Goal: Information Seeking & Learning: Check status

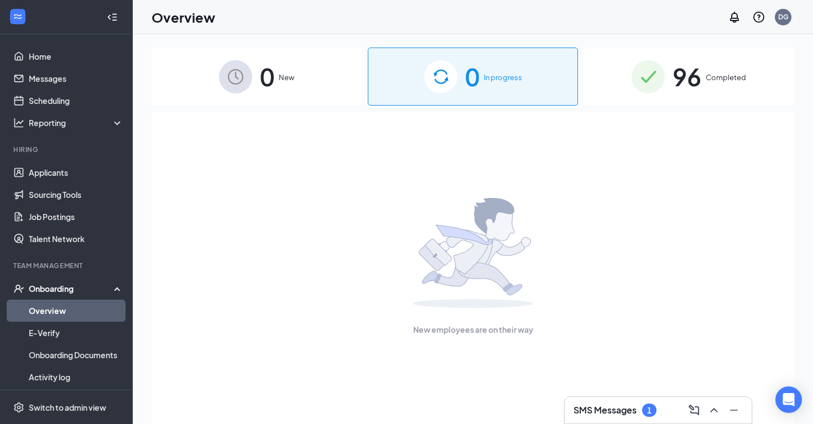
click at [657, 78] on img at bounding box center [648, 76] width 33 height 33
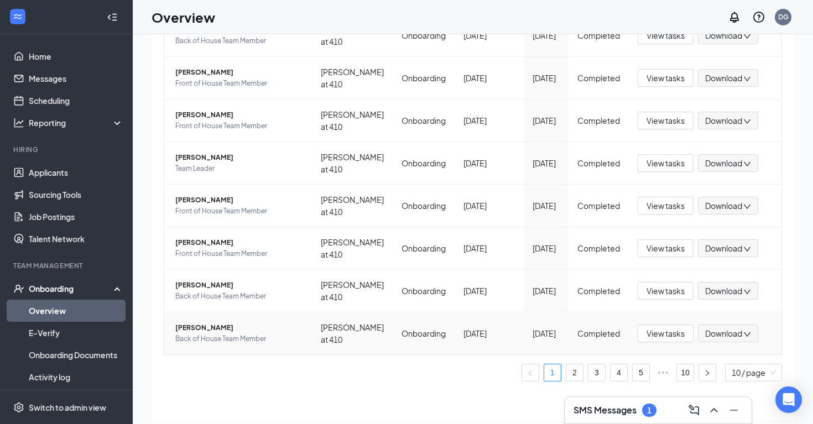
scroll to position [50, 0]
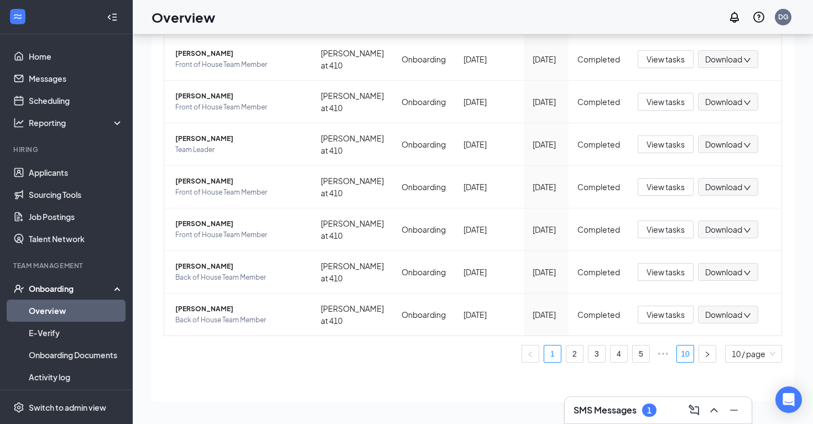
click at [689, 355] on link "10" at bounding box center [685, 354] width 17 height 17
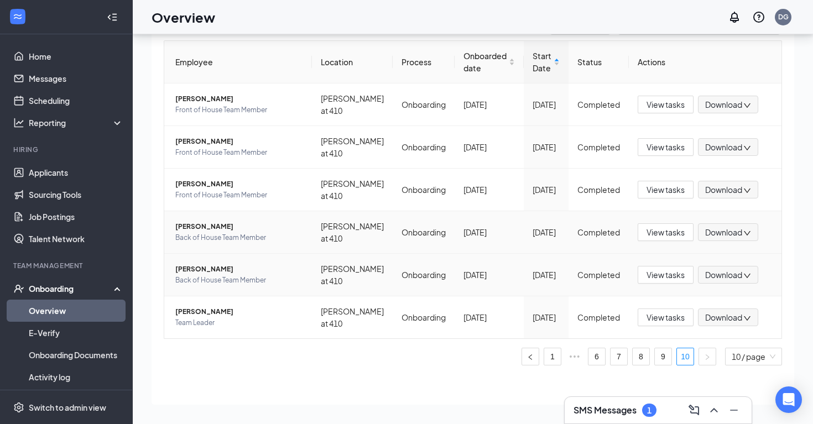
scroll to position [68, 0]
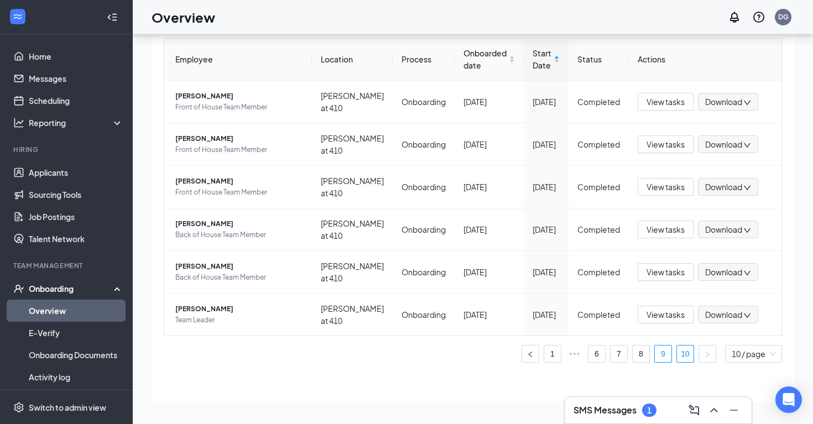
click at [664, 355] on link "9" at bounding box center [663, 354] width 17 height 17
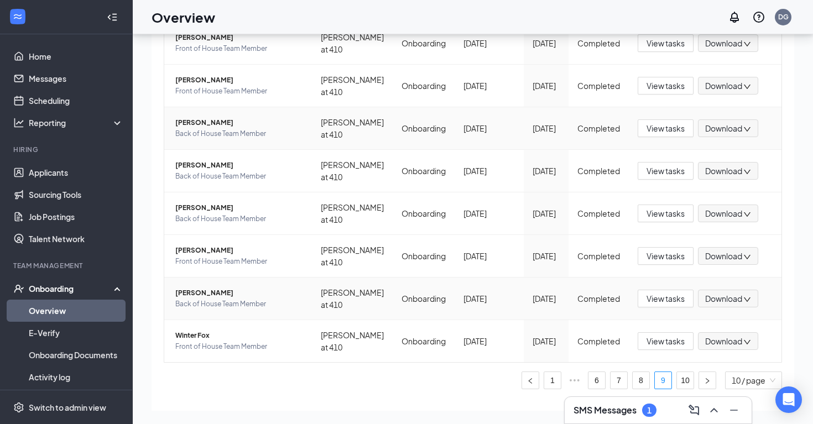
scroll to position [238, 0]
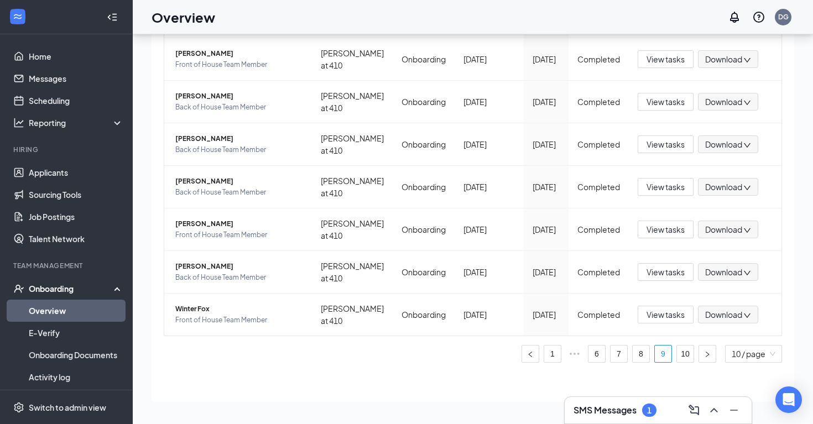
click at [75, 293] on div "Onboarding" at bounding box center [71, 288] width 85 height 11
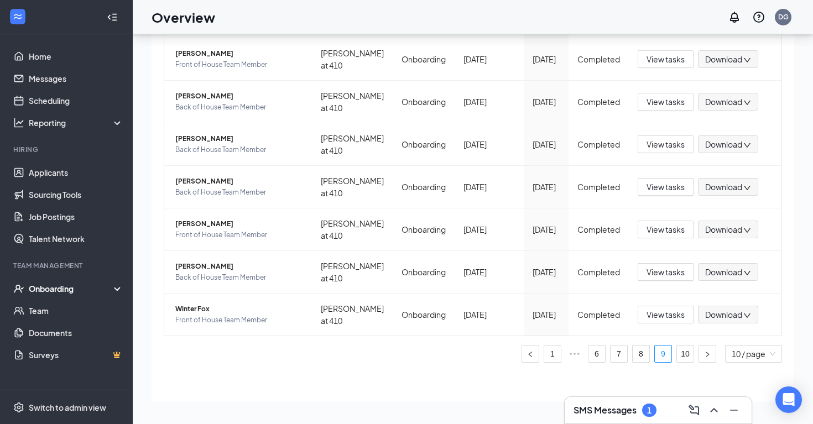
click at [76, 290] on div "Onboarding" at bounding box center [71, 288] width 85 height 11
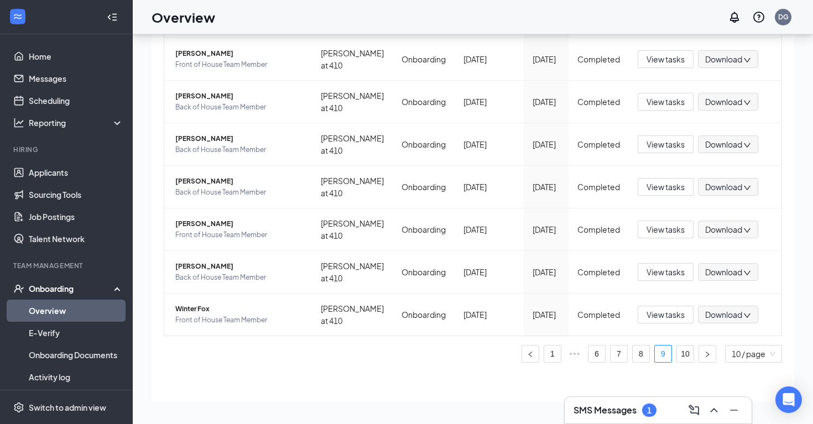
click at [77, 308] on link "Overview" at bounding box center [76, 311] width 95 height 22
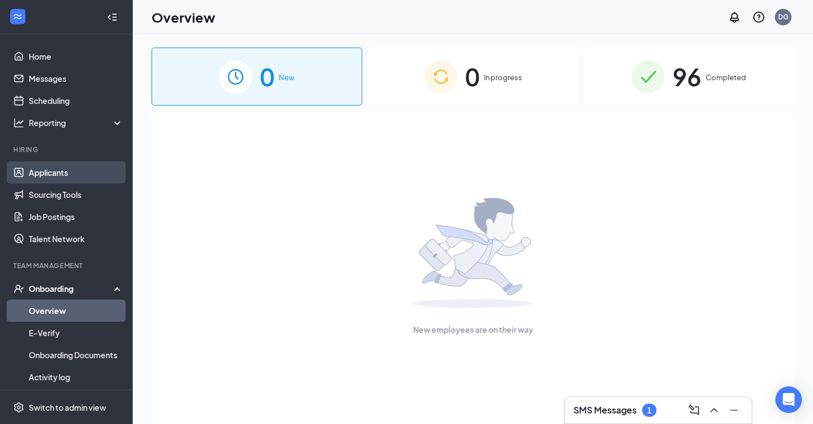
click at [77, 175] on link "Applicants" at bounding box center [76, 173] width 95 height 22
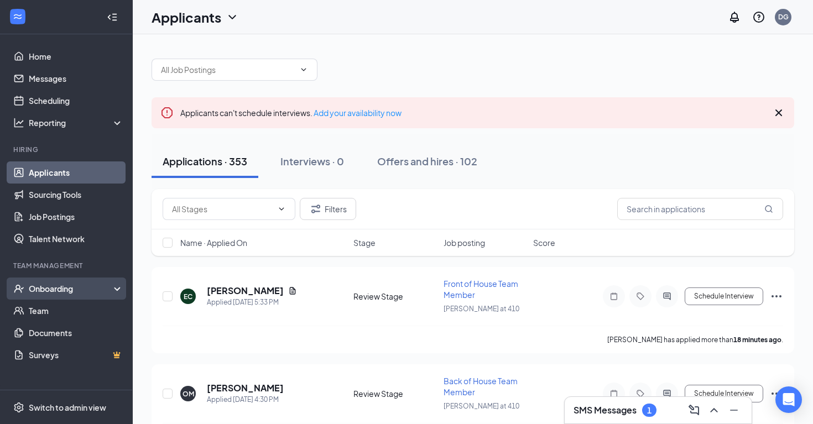
click at [115, 289] on div "Onboarding" at bounding box center [66, 289] width 133 height 22
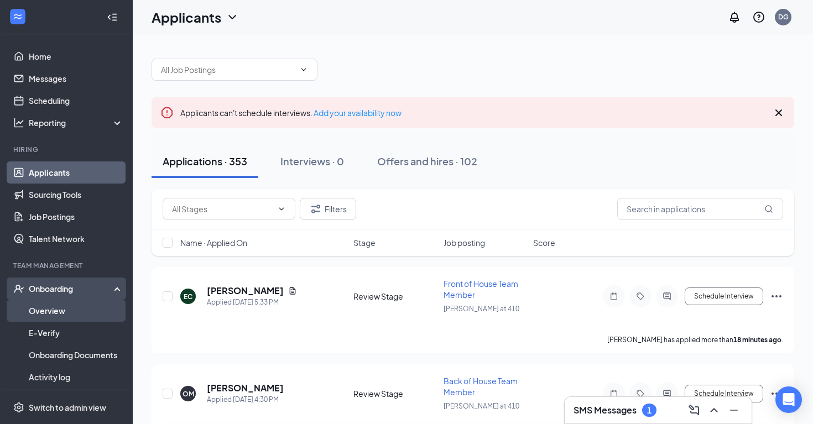
click at [110, 308] on link "Overview" at bounding box center [76, 311] width 95 height 22
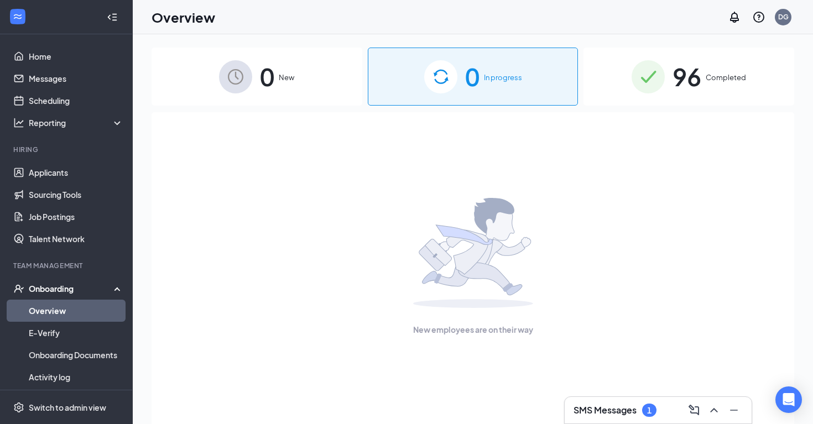
click at [461, 80] on div "0 In progress" at bounding box center [473, 77] width 211 height 58
click at [654, 80] on img at bounding box center [648, 76] width 33 height 33
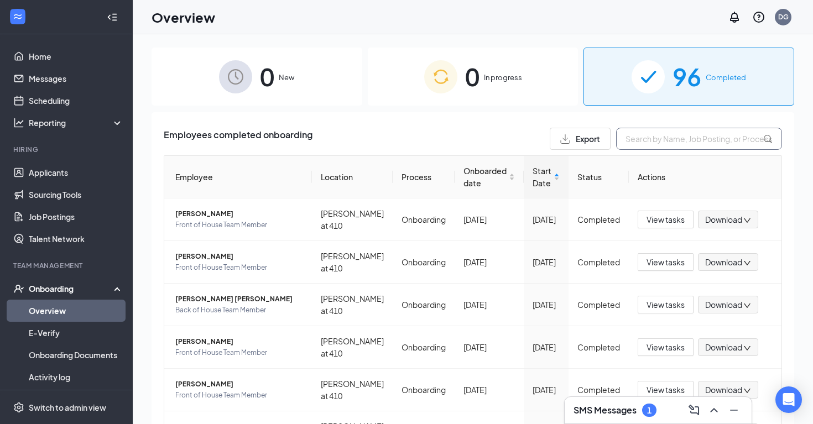
click at [646, 144] on input "text" at bounding box center [699, 139] width 166 height 22
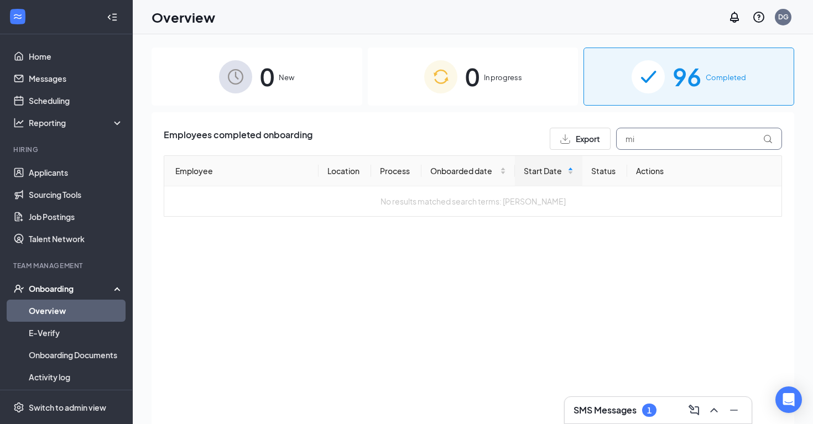
type input "m"
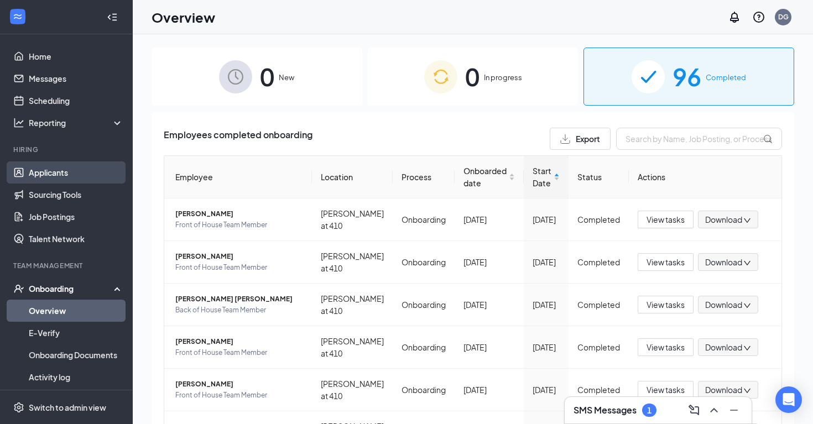
click at [85, 172] on link "Applicants" at bounding box center [76, 173] width 95 height 22
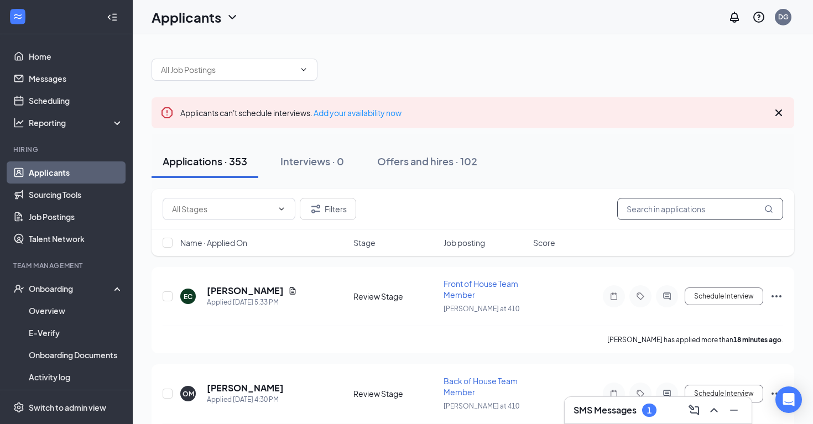
click at [641, 205] on input "text" at bounding box center [700, 209] width 166 height 22
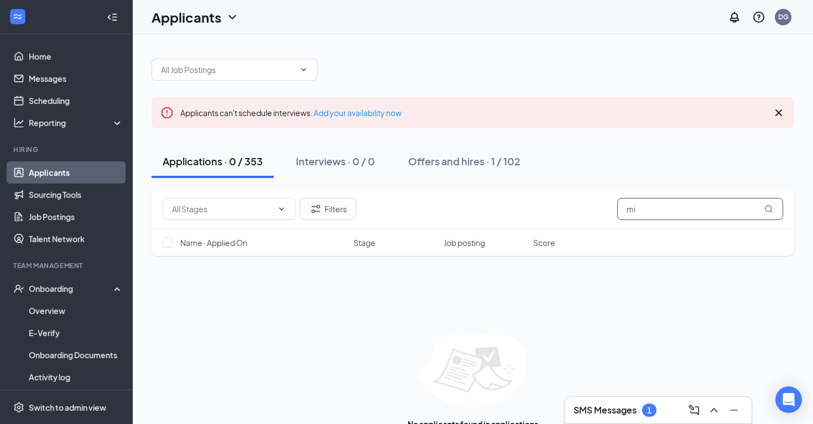
type input "m"
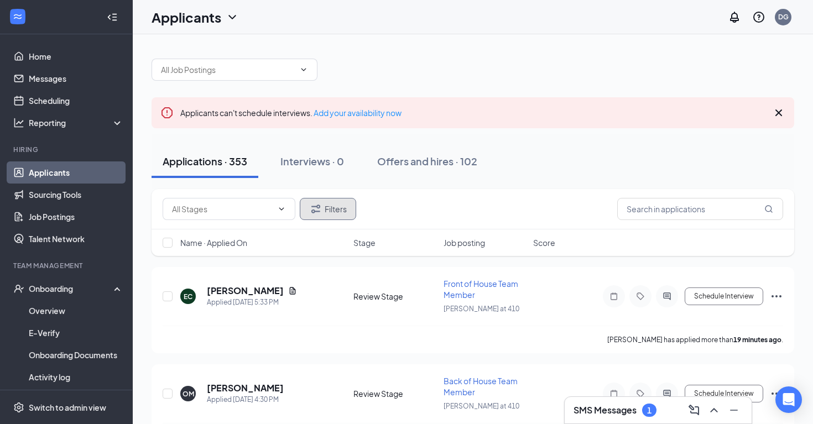
click at [329, 212] on button "Filters" at bounding box center [328, 209] width 56 height 22
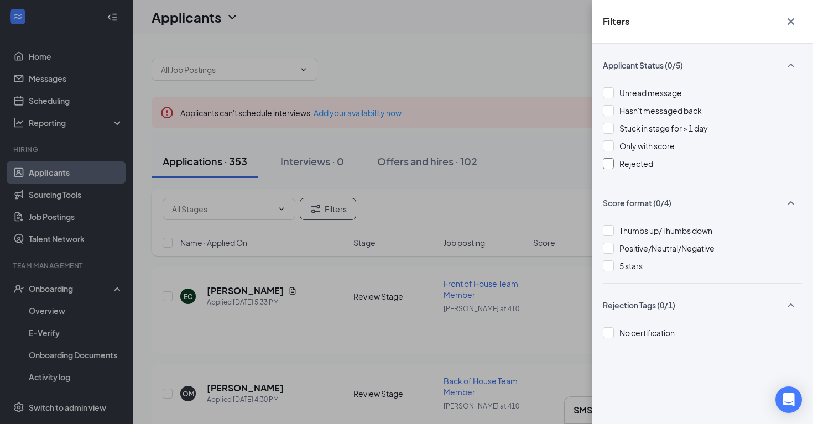
click at [610, 165] on div at bounding box center [608, 163] width 11 height 11
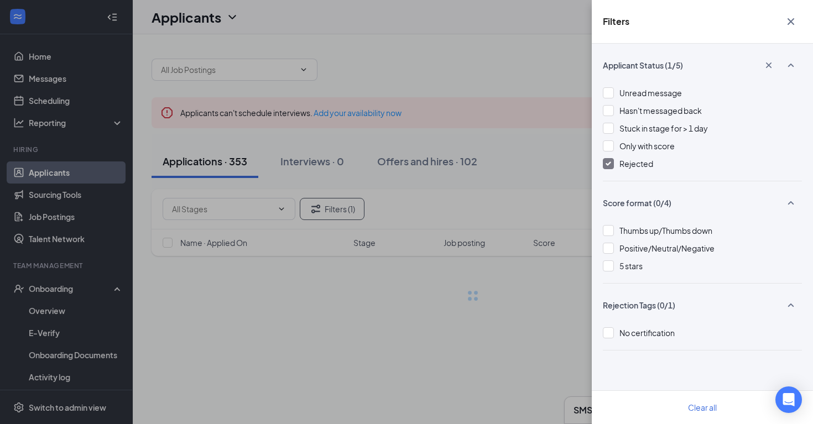
click at [540, 174] on div "Filters Applicant Status (1/5) Unread message Hasn't messaged back Stuck in sta…" at bounding box center [406, 212] width 813 height 424
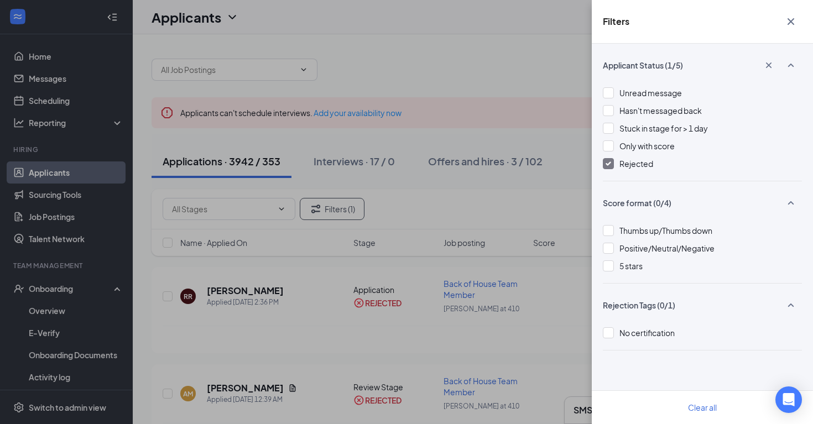
click at [564, 189] on div "Filters Applicant Status (1/5) Unread message Hasn't messaged back Stuck in sta…" at bounding box center [406, 212] width 813 height 424
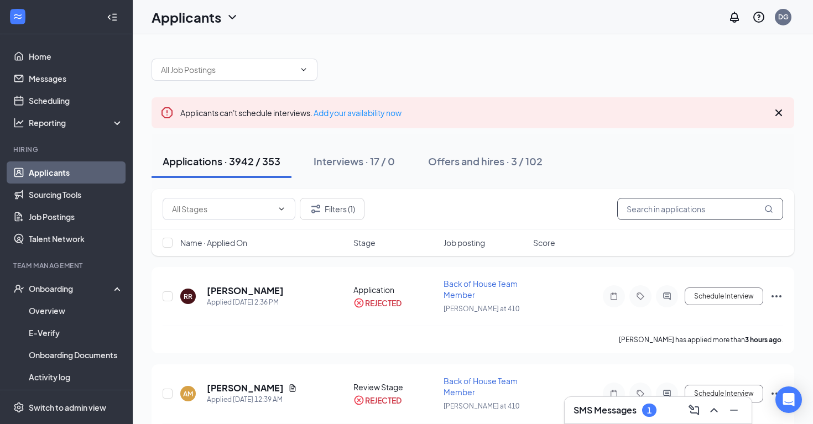
click at [638, 214] on input "text" at bounding box center [700, 209] width 166 height 22
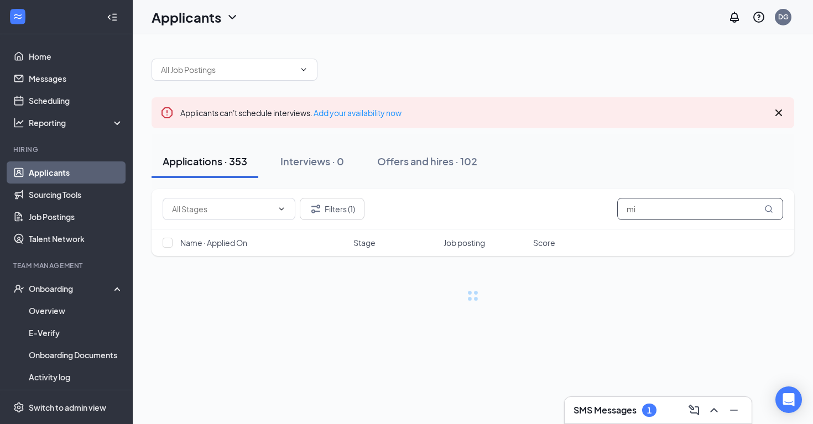
type input "m"
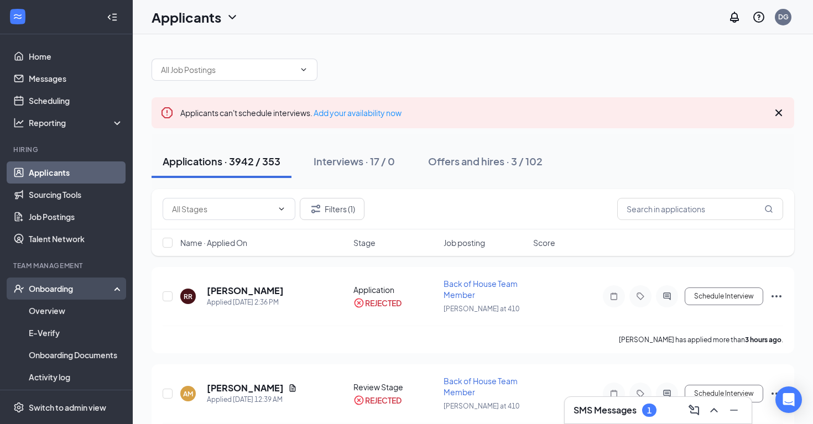
click at [89, 291] on div "Onboarding" at bounding box center [71, 288] width 85 height 11
click at [89, 314] on link "Overview" at bounding box center [76, 311] width 95 height 22
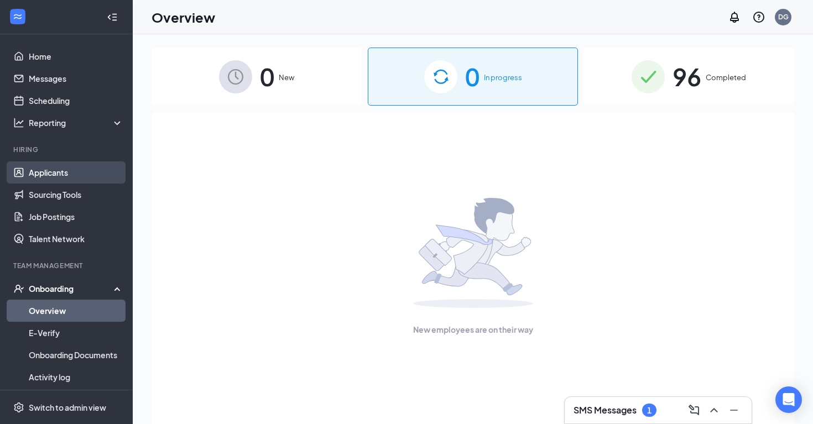
click at [90, 169] on link "Applicants" at bounding box center [76, 173] width 95 height 22
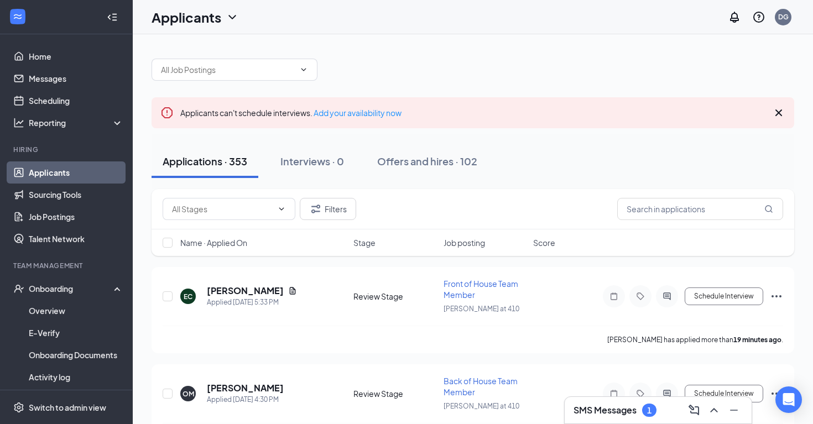
click at [100, 178] on link "Applicants" at bounding box center [76, 173] width 95 height 22
click at [453, 160] on div "Offers and hires · 102" at bounding box center [427, 161] width 100 height 14
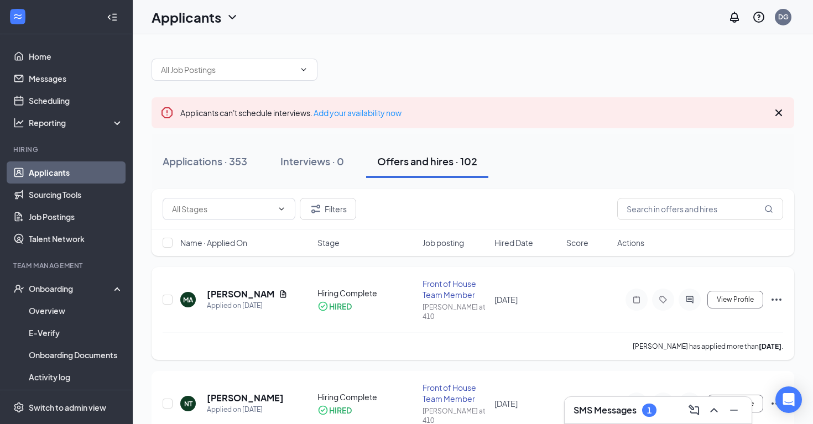
click at [778, 294] on icon "Ellipses" at bounding box center [776, 299] width 13 height 13
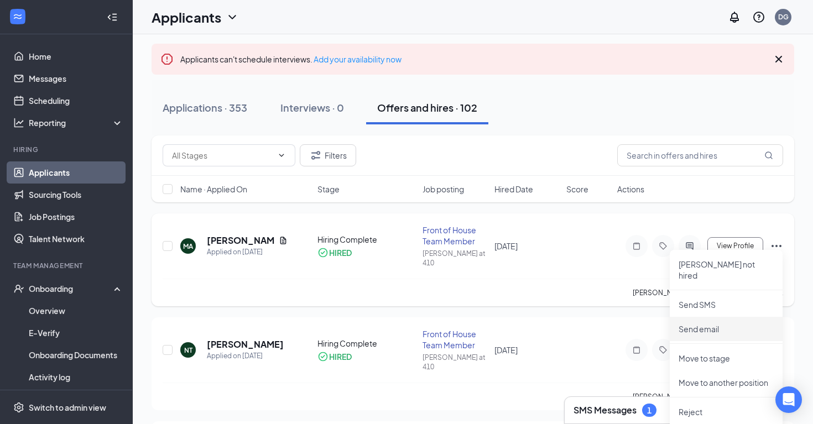
scroll to position [19, 0]
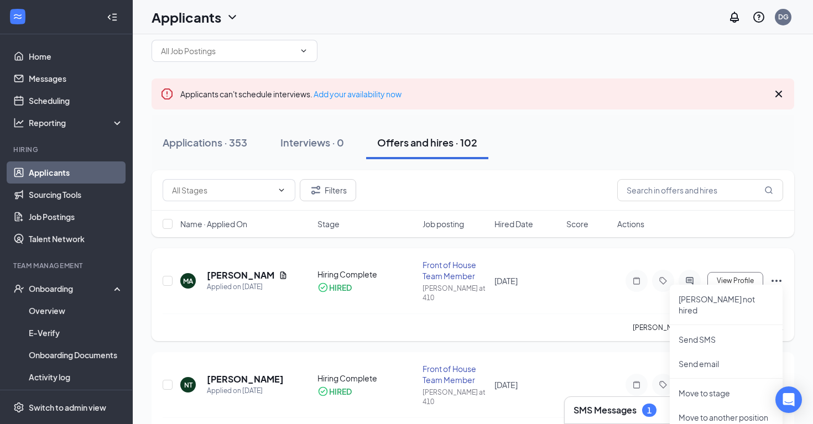
click at [545, 286] on div "MA [PERSON_NAME] Applied on [DATE] Hiring Complete HIRED Front of House Team Me…" at bounding box center [473, 286] width 621 height 54
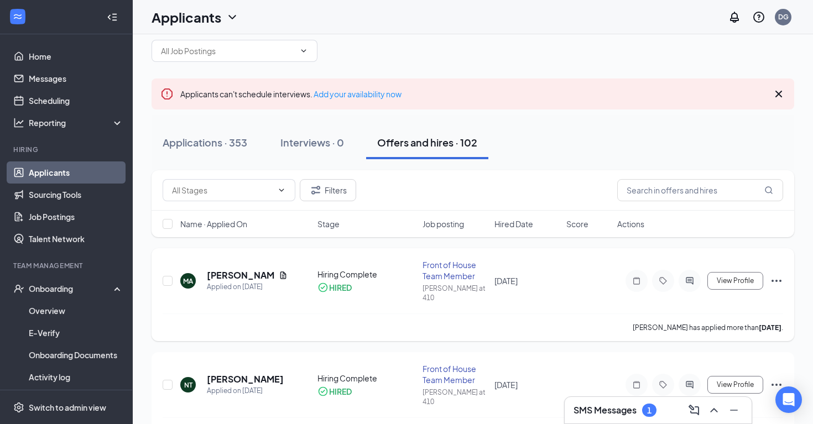
click at [775, 275] on icon "Ellipses" at bounding box center [776, 280] width 13 height 13
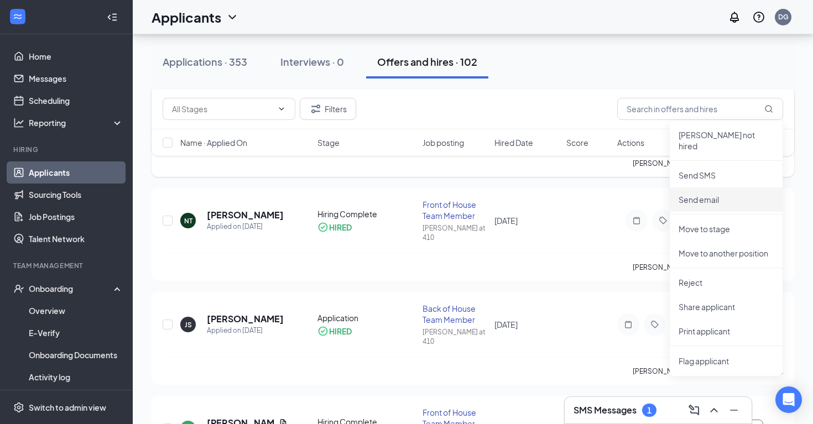
scroll to position [183, 0]
click at [617, 189] on div "NT [PERSON_NAME] Applied on [DATE] Hiring Complete HIRED Front of House Team Me…" at bounding box center [473, 235] width 643 height 93
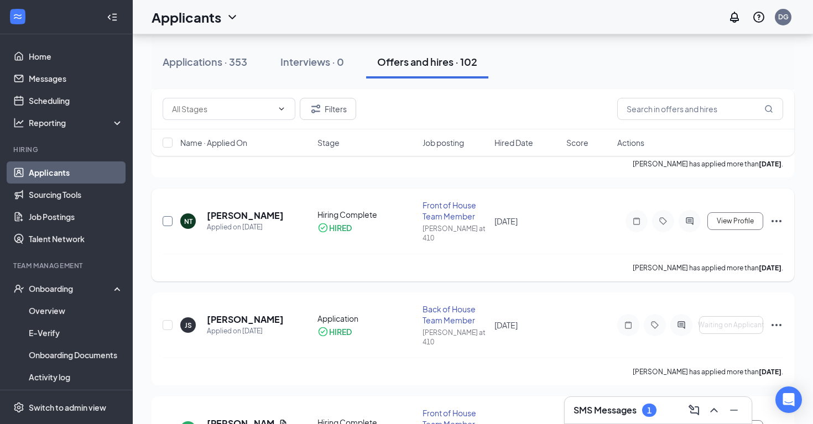
click at [171, 216] on input "checkbox" at bounding box center [168, 221] width 10 height 10
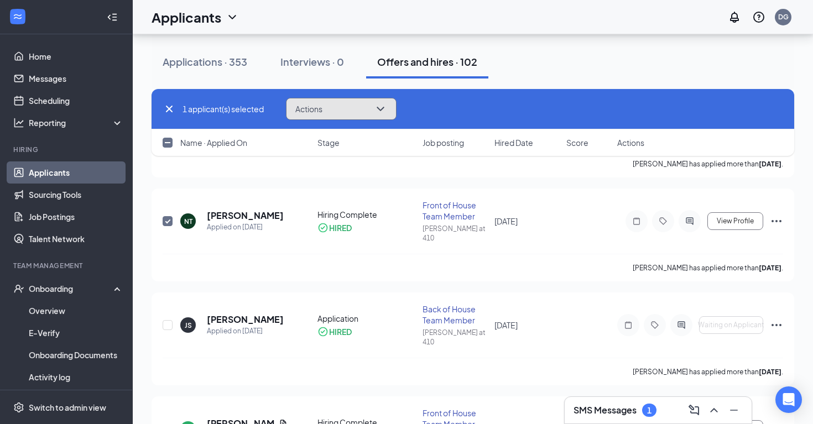
click at [383, 112] on icon "ChevronDown" at bounding box center [380, 108] width 13 height 13
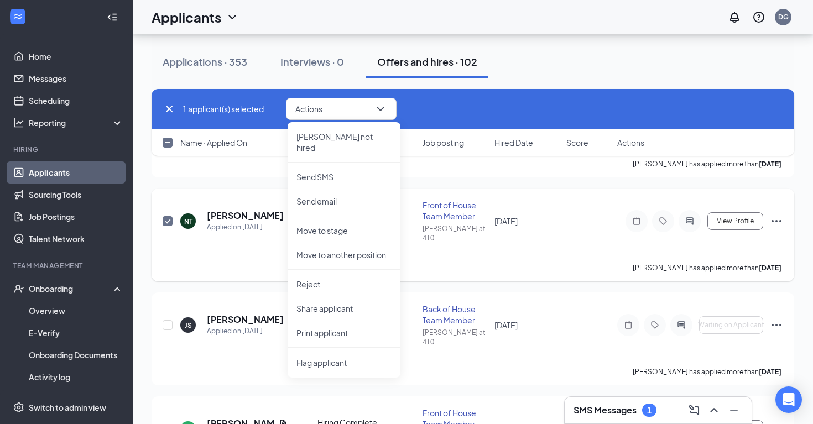
click at [214, 254] on div "[PERSON_NAME] has applied more than [DATE] ." at bounding box center [473, 268] width 621 height 28
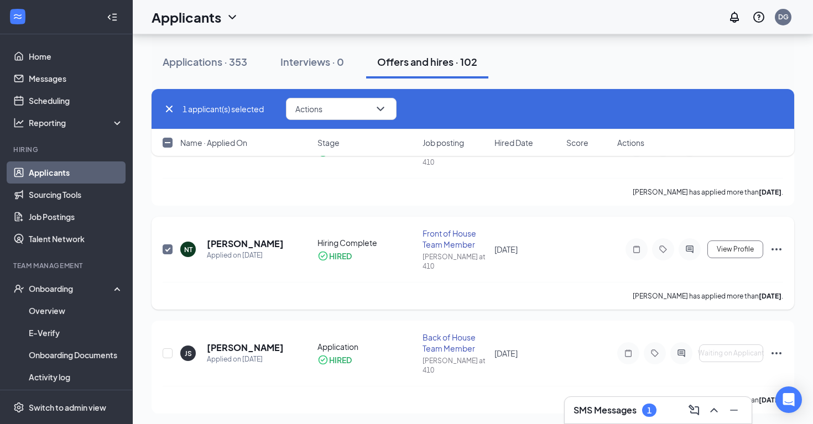
scroll to position [149, 0]
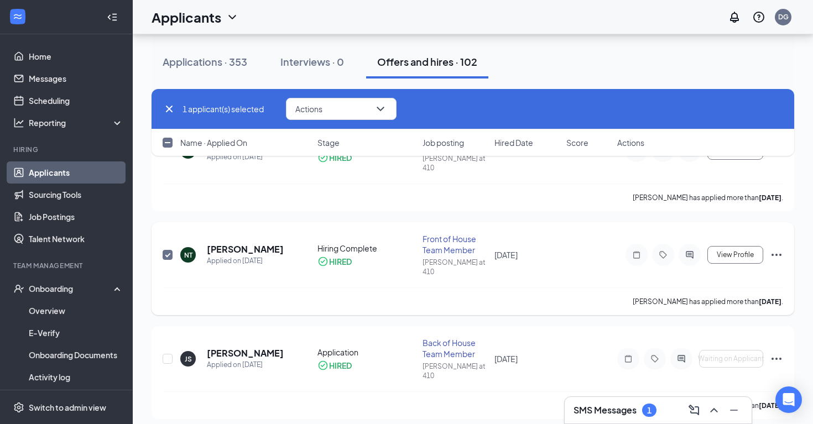
click at [168, 250] on input "checkbox" at bounding box center [168, 255] width 10 height 10
checkbox input "false"
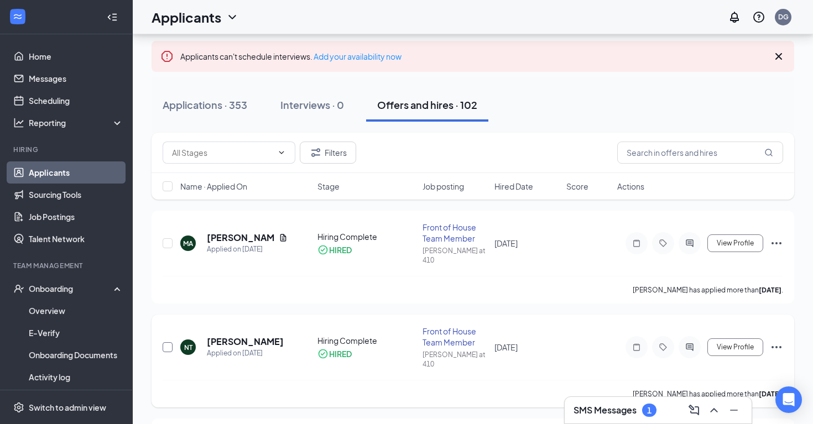
scroll to position [54, 0]
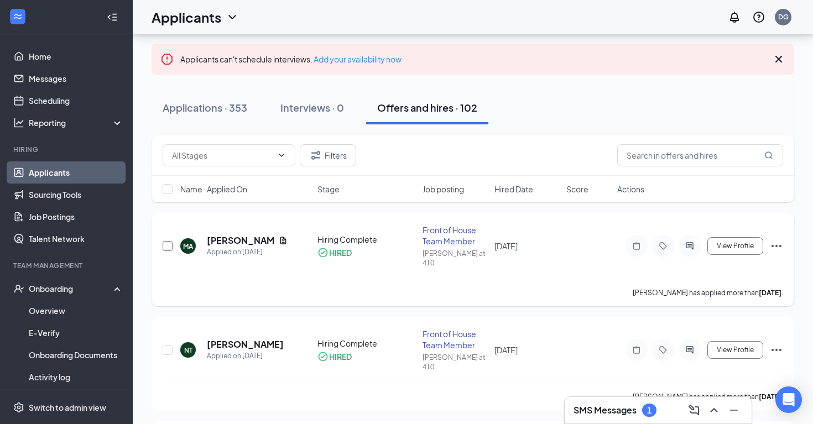
click at [168, 243] on input "checkbox" at bounding box center [168, 246] width 10 height 10
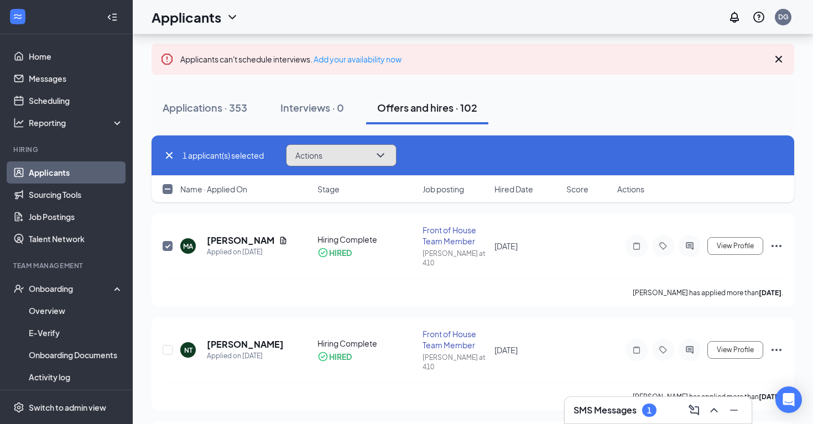
click at [381, 157] on icon "ChevronDown" at bounding box center [380, 155] width 13 height 13
click at [253, 261] on div "[DATE] 2:31 PM" at bounding box center [226, 268] width 55 height 18
click at [167, 242] on input "checkbox" at bounding box center [168, 246] width 10 height 10
checkbox input "false"
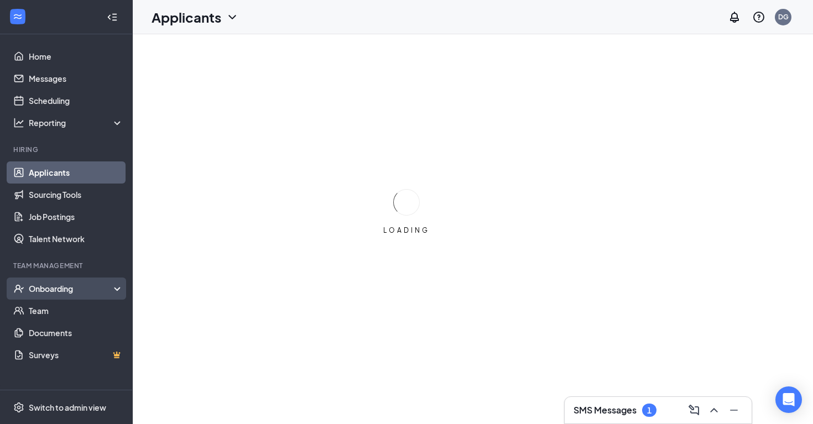
click at [116, 290] on icon at bounding box center [119, 290] width 9 height 0
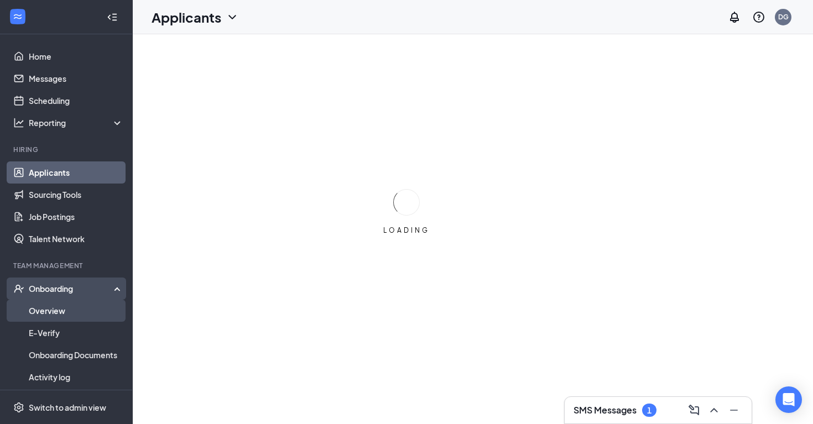
click at [111, 309] on link "Overview" at bounding box center [76, 311] width 95 height 22
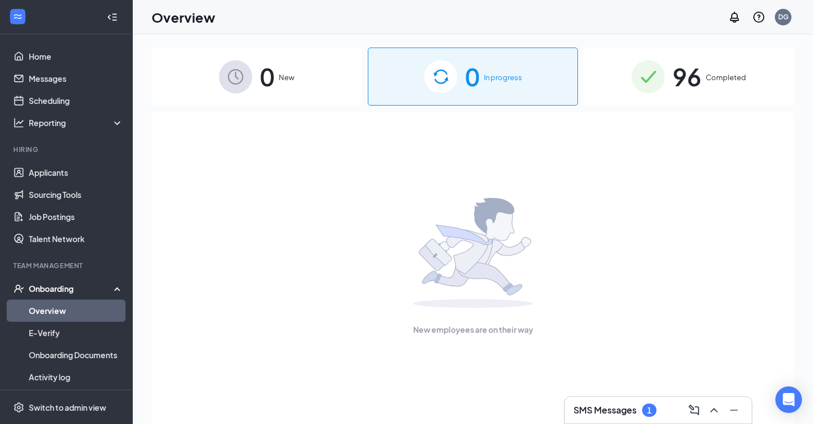
click at [111, 309] on link "Overview" at bounding box center [76, 311] width 95 height 22
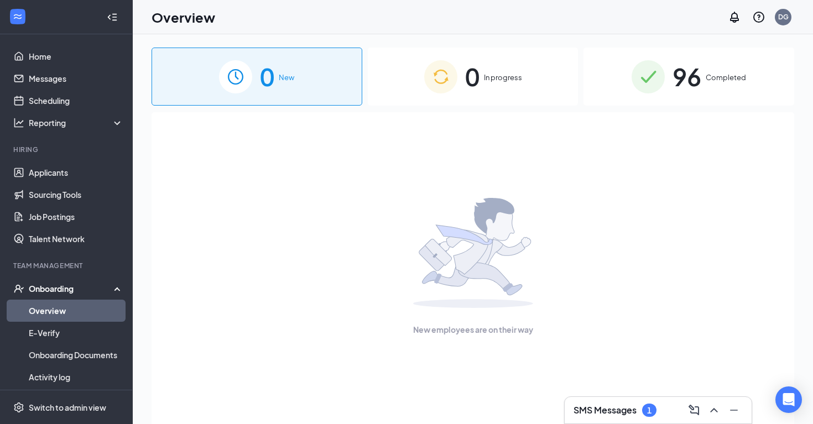
click at [111, 309] on link "Overview" at bounding box center [76, 311] width 95 height 22
click at [114, 292] on div "Onboarding" at bounding box center [66, 289] width 133 height 22
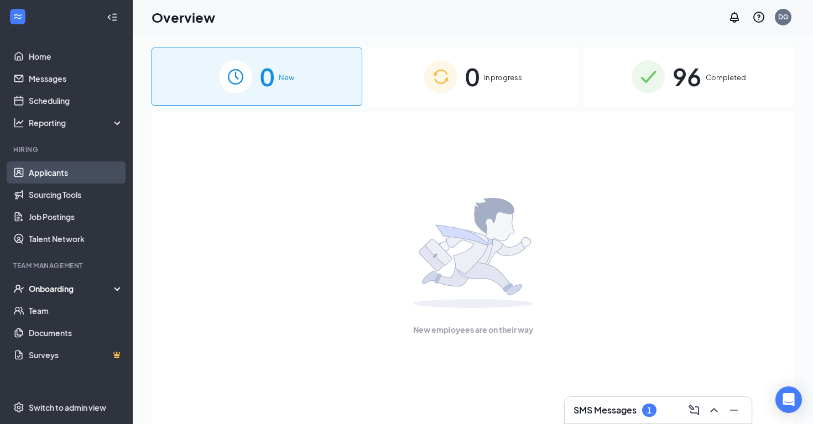
click at [79, 171] on link "Applicants" at bounding box center [76, 173] width 95 height 22
